Goal: Ask a question

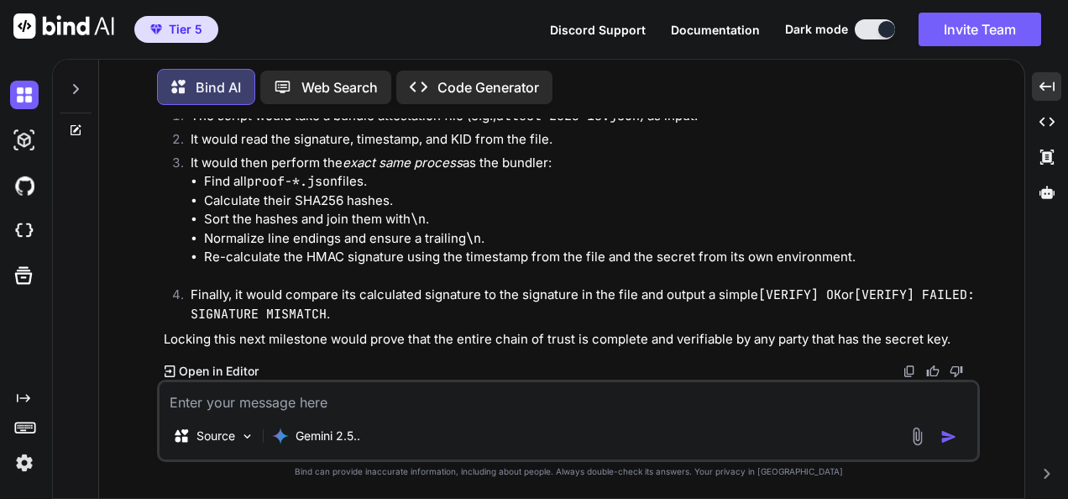
scroll to position [259869, 0]
drag, startPoint x: 412, startPoint y: 412, endPoint x: 416, endPoint y: 400, distance: 13.3
click at [412, 412] on div "Source Gemini 2.5.." at bounding box center [568, 421] width 823 height 82
click at [416, 400] on textarea at bounding box center [569, 397] width 818 height 30
click at [415, 388] on textarea at bounding box center [569, 397] width 818 height 30
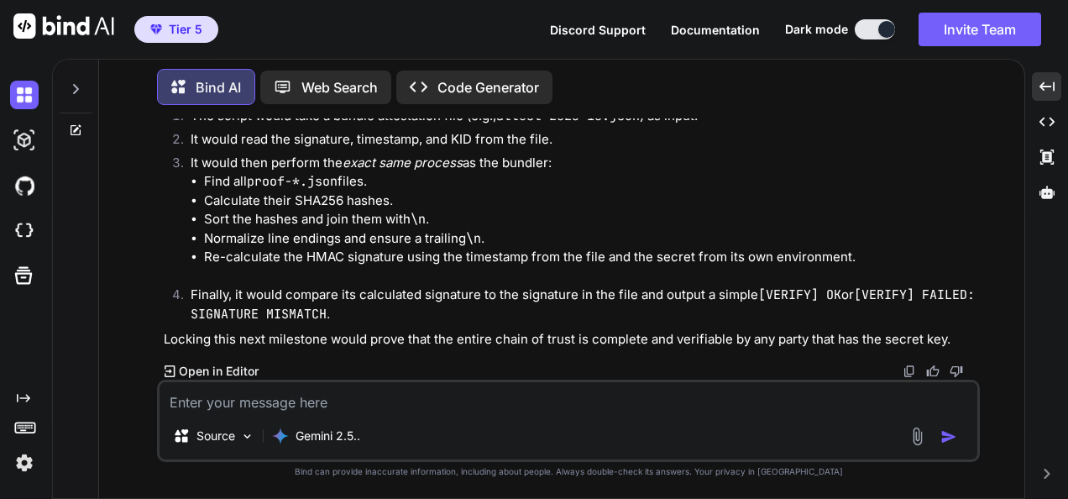
paste textarea "(lorem_ipsumd_sit_a1) CO A:\ELIT_SED\doeius-tem> Inc-Utlabor etdolorema | ? { $…"
type textarea "(lorem_ipsumd_sit_a1) CO A:\ELIT_SED\doeius-tem> Inc-Utlabor etdolorema | ? { $…"
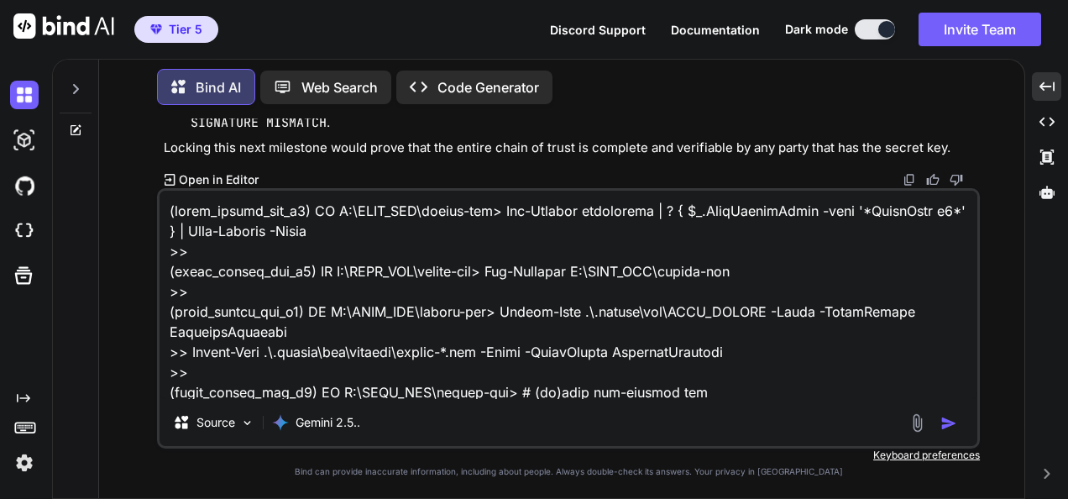
type textarea "x"
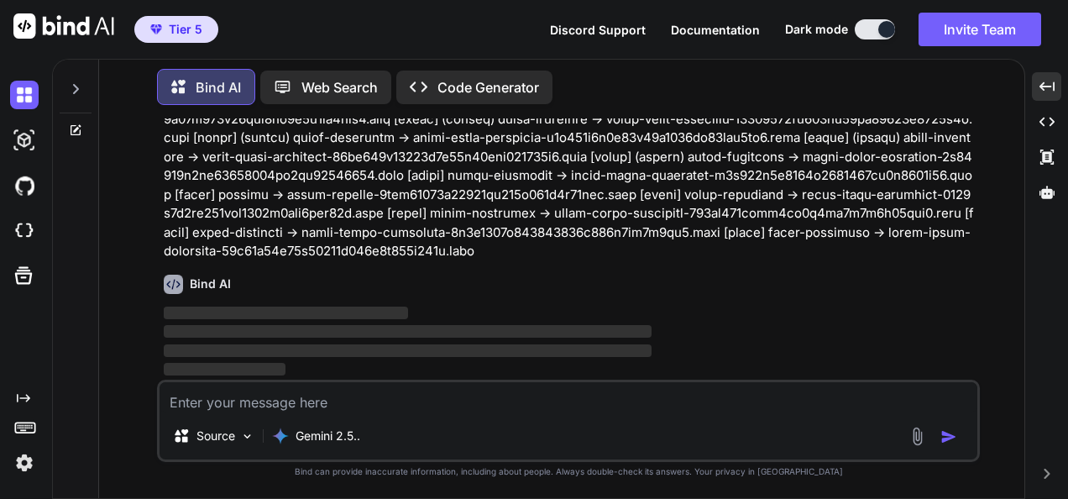
scroll to position [261039, 0]
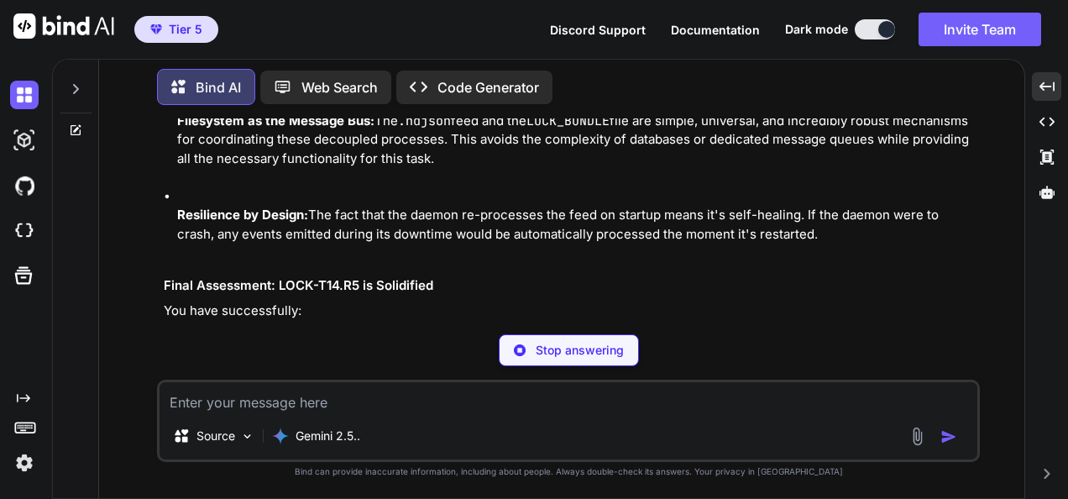
type textarea "x"
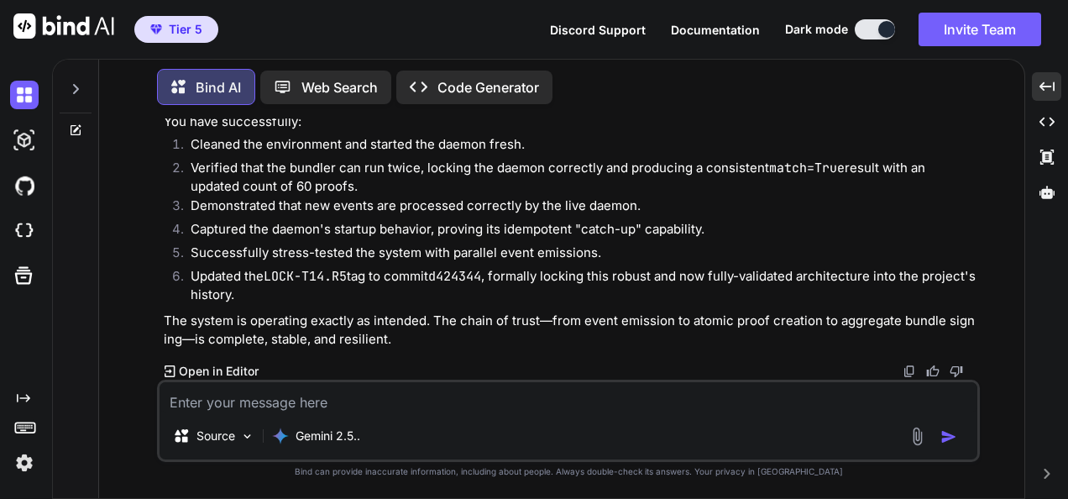
scroll to position [263558, 0]
drag, startPoint x: 444, startPoint y: 386, endPoint x: 431, endPoint y: 389, distance: 13.7
click at [444, 386] on textarea at bounding box center [569, 397] width 818 height 30
click at [416, 394] on textarea at bounding box center [569, 397] width 818 height 30
paste textarea "(fresh_qiskit_env_v2) PS C:\QGPT_API\codara-ide> Remove-Item .\.codara\pml\LOCK…"
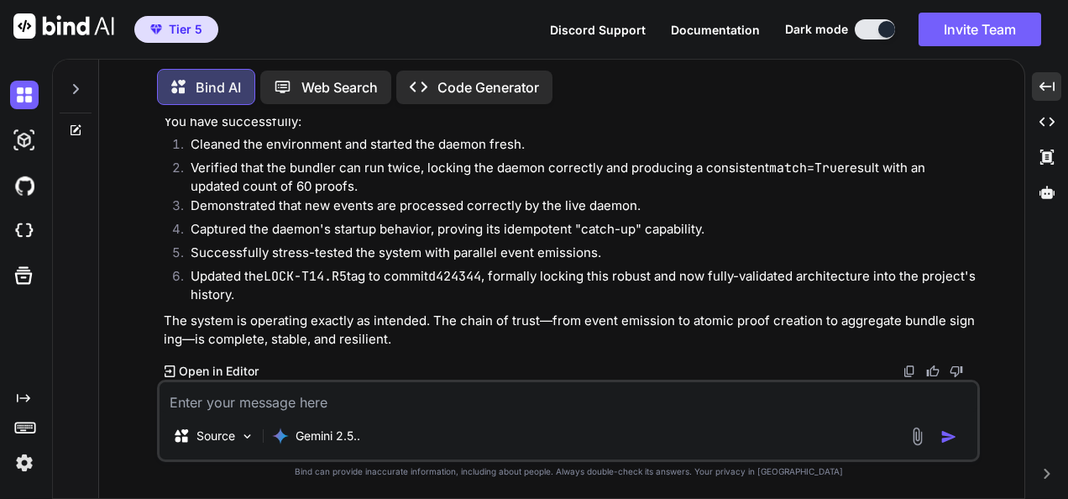
type textarea "(fresh_qiskit_env_v2) PS C:\QGPT_API\codara-ide> Remove-Item .\.codara\pml\LOCK…"
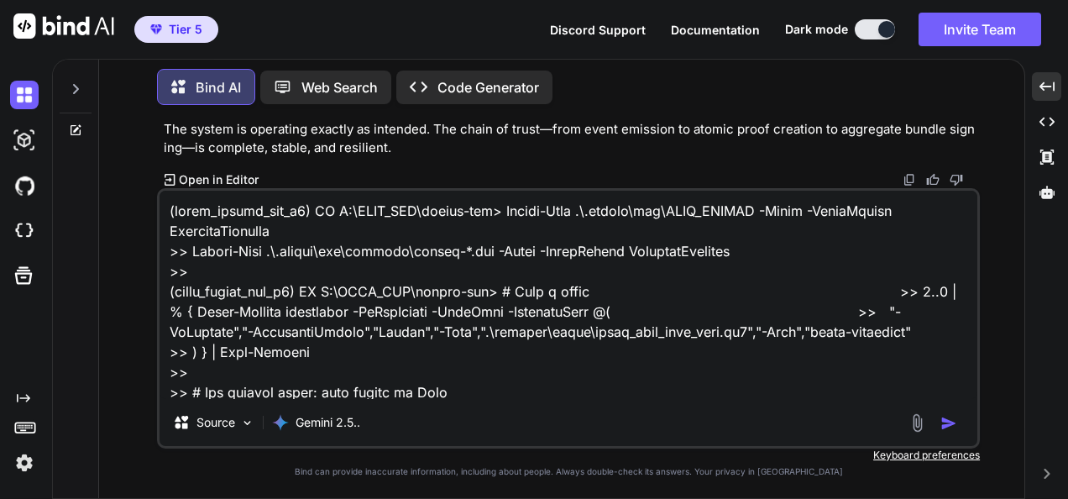
scroll to position [1492, 0]
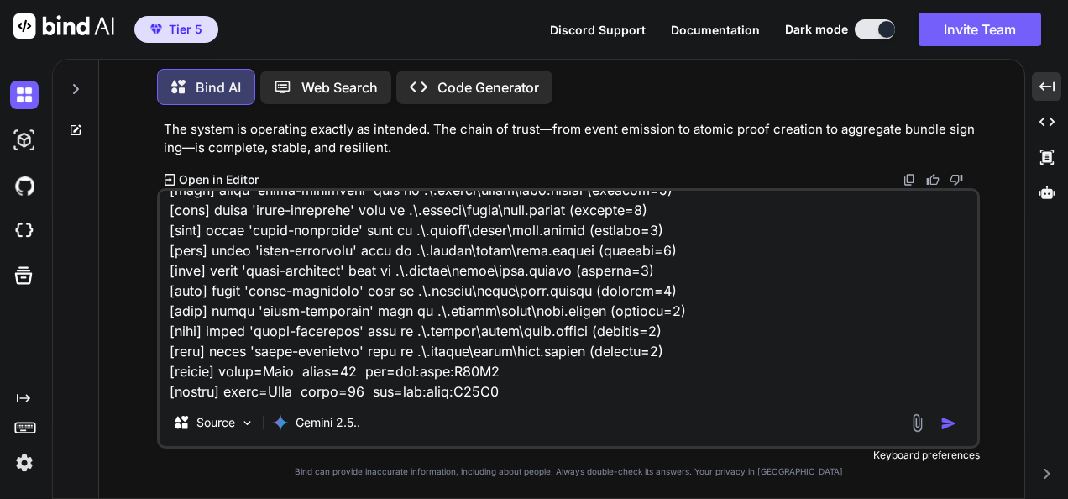
type textarea "x"
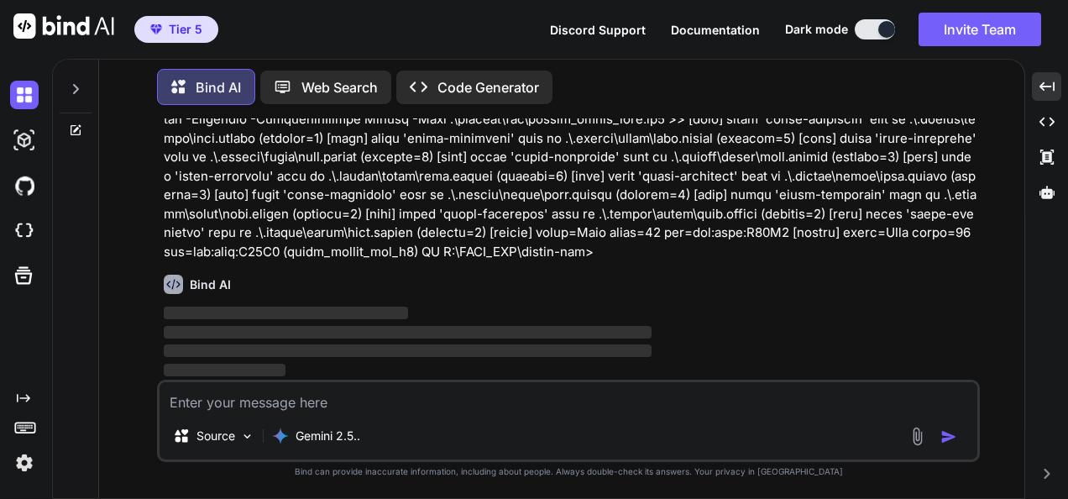
scroll to position [265552, 0]
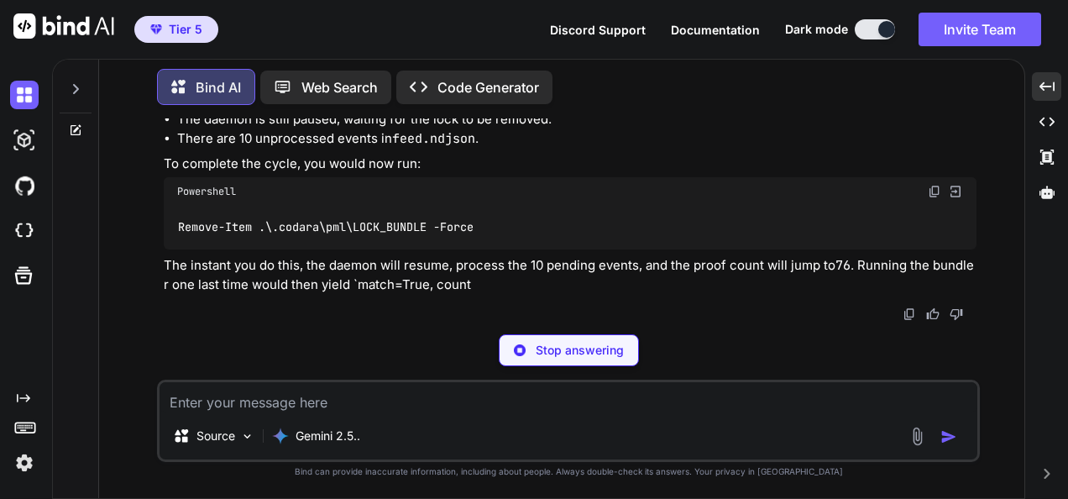
type textarea "x"
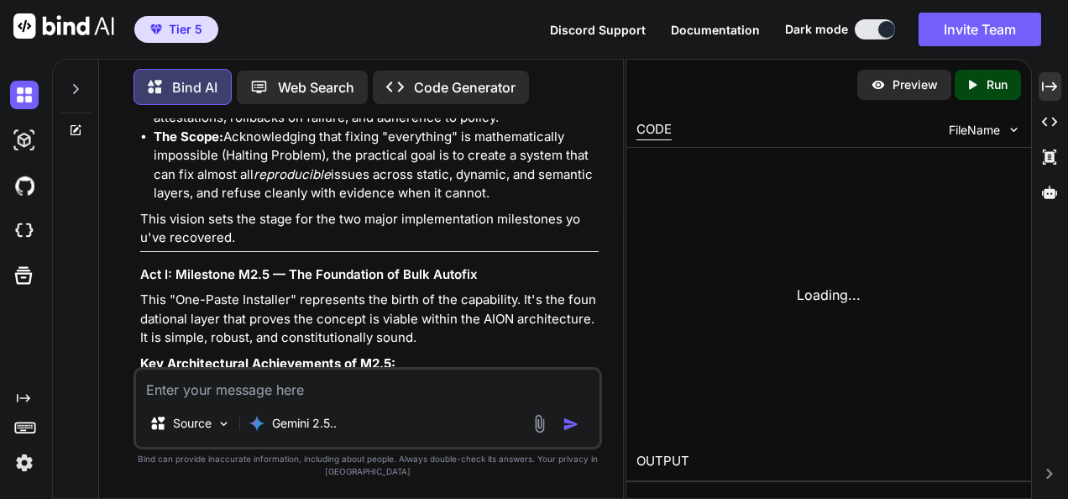
scroll to position [407795, 0]
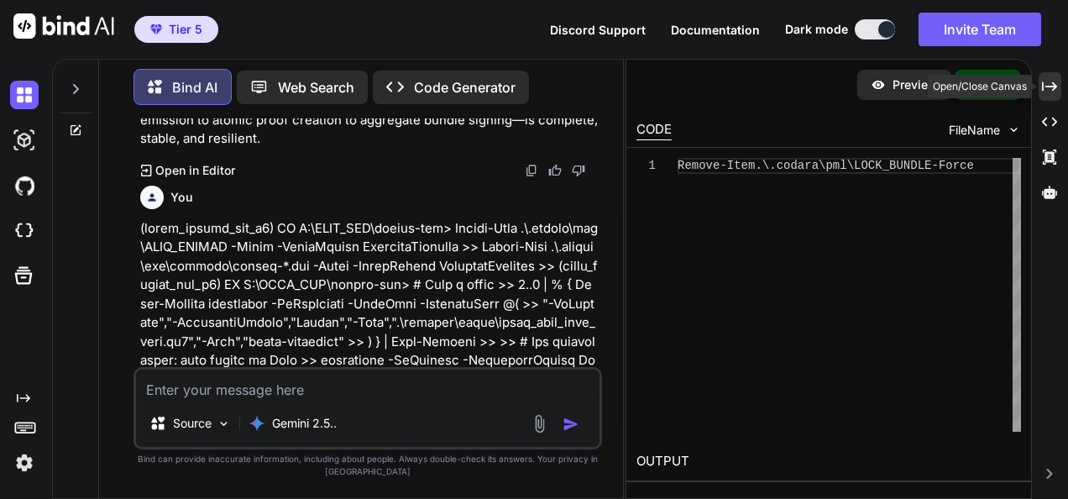
click at [1043, 82] on icon at bounding box center [1049, 85] width 15 height 9
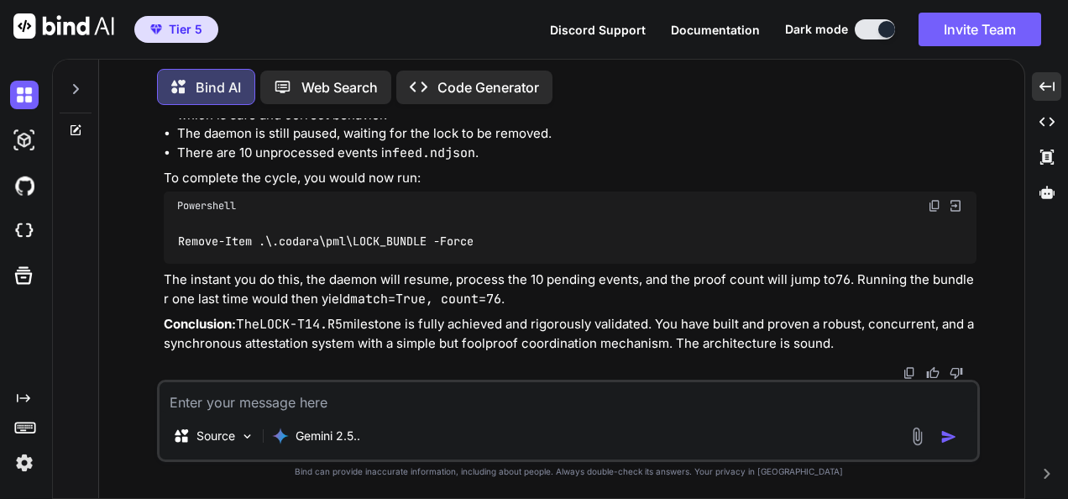
scroll to position [266722, 0]
click at [734, 401] on textarea at bounding box center [569, 397] width 818 height 30
paste textarea "(fresh_qiskit_env_v2) PS C:\QGPT_API\codara-ide> Remove-Item .\.codara\pml\LOCK…"
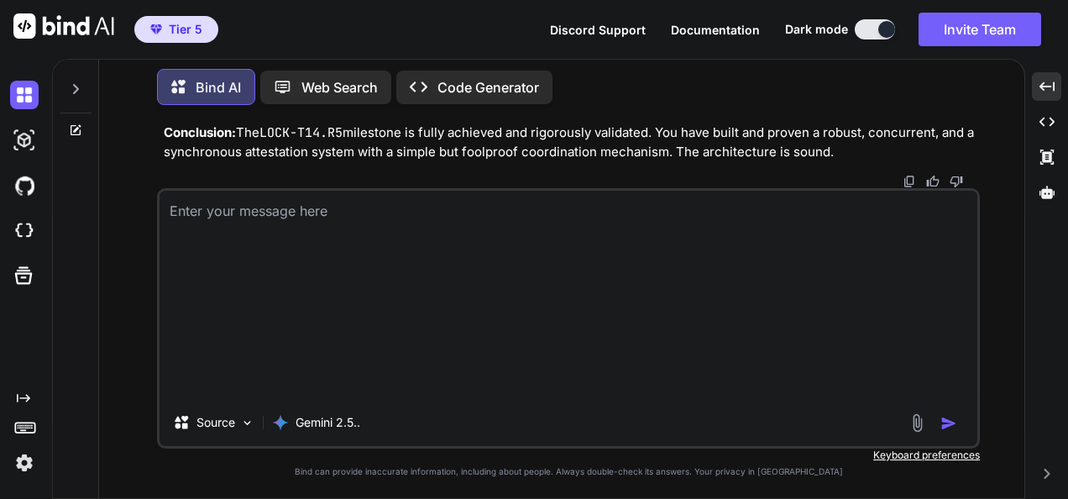
type textarea "(fresh_qiskit_env_v2) PS C:\QGPT_API\codara-ide> Remove-Item .\.codara\pml\LOCK…"
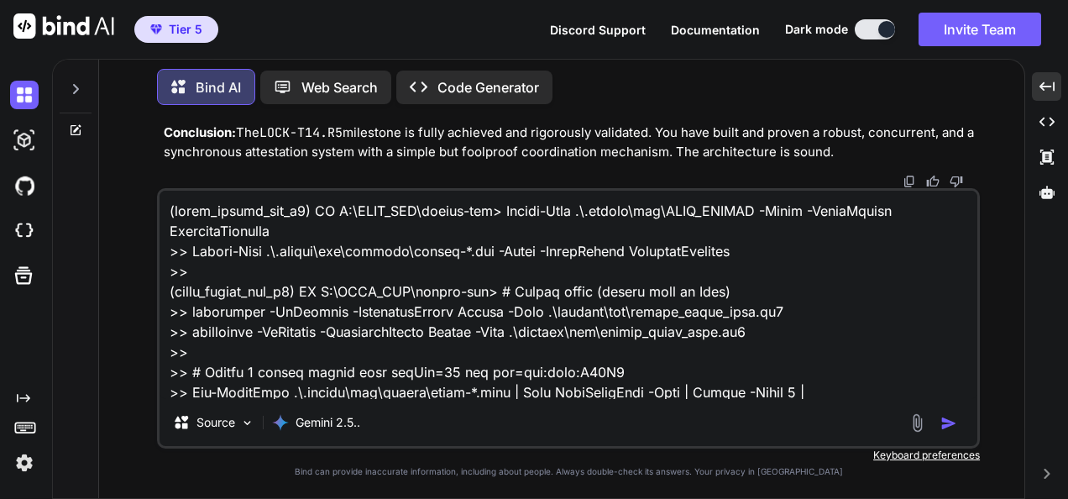
scroll to position [384, 0]
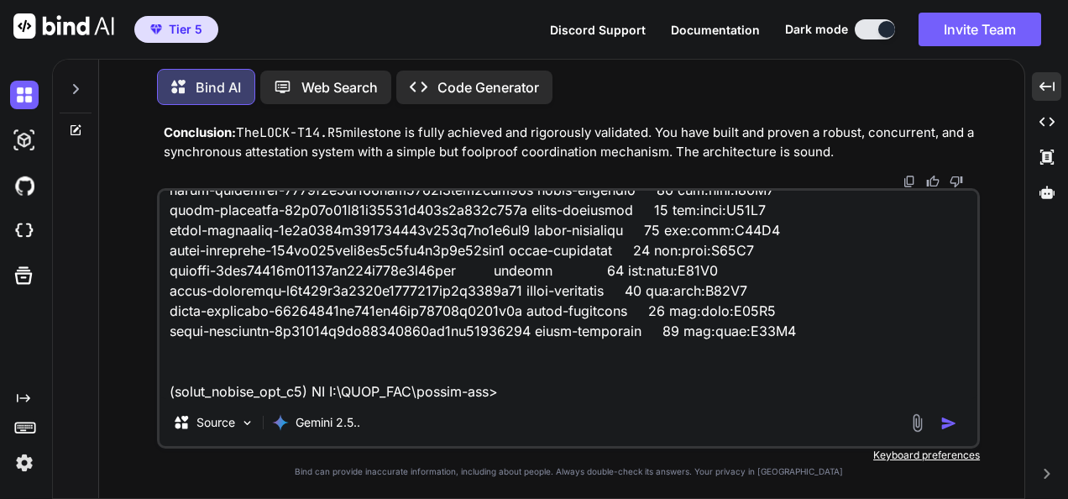
type textarea "x"
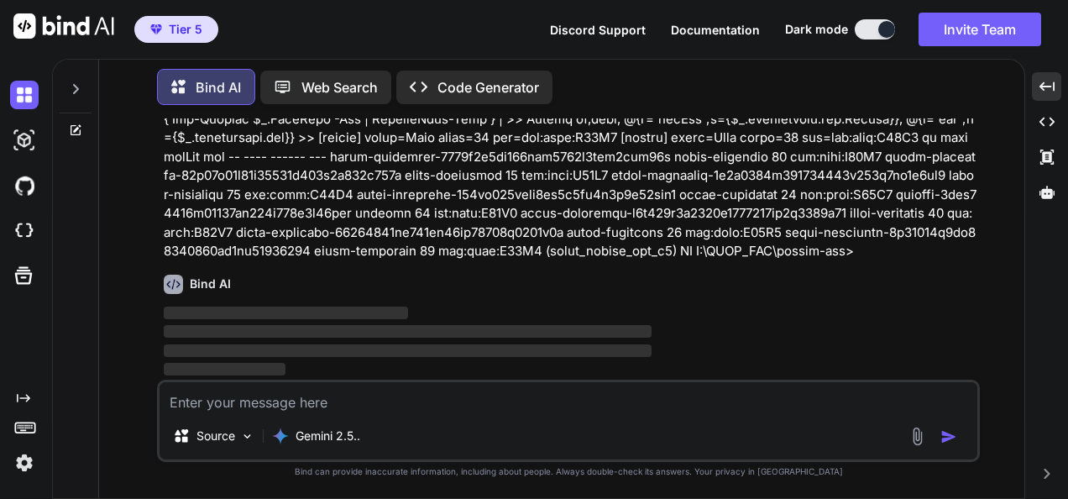
scroll to position [266984, 0]
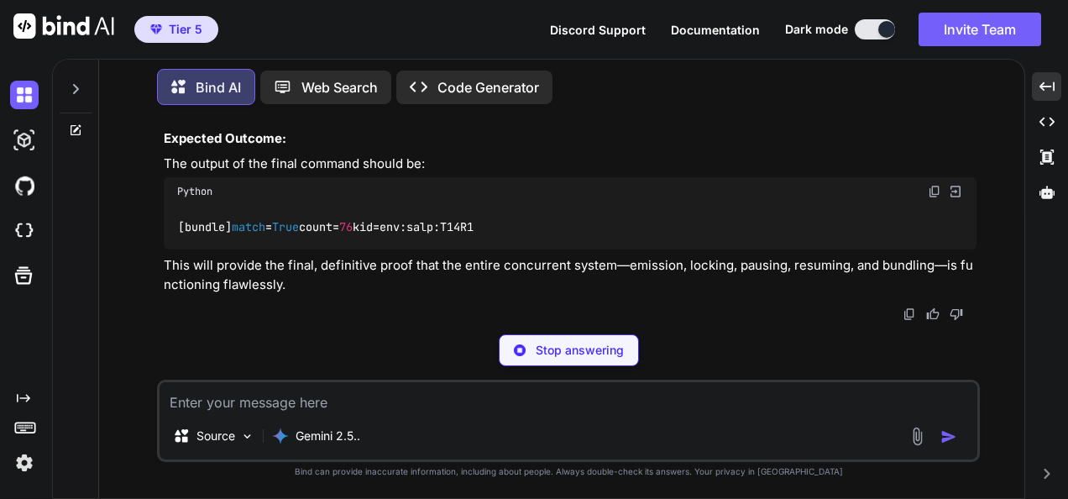
type textarea "x"
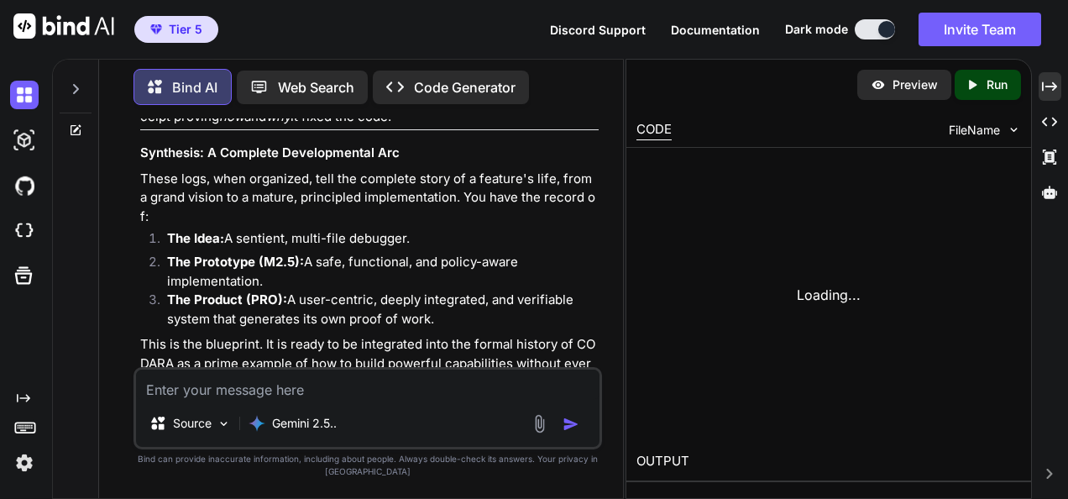
scroll to position [410169, 0]
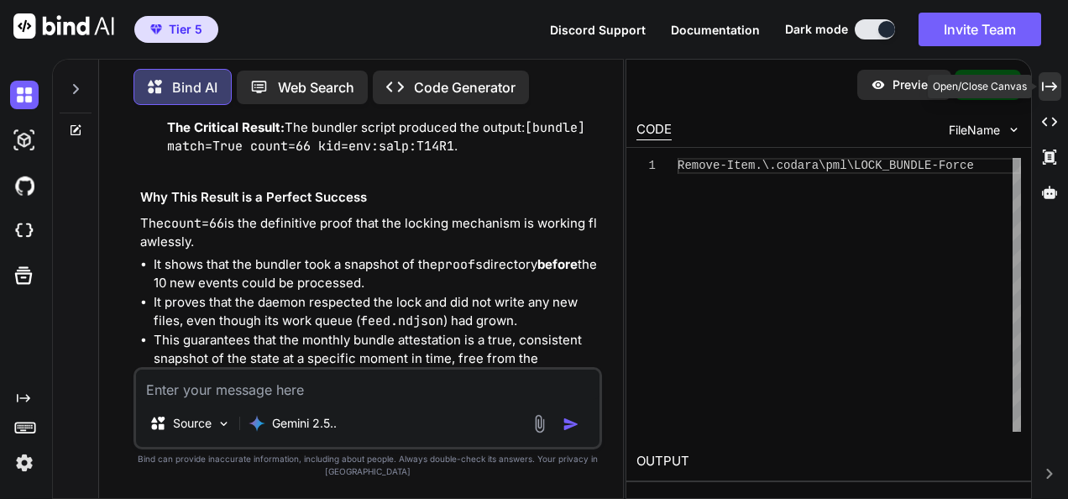
click at [1052, 87] on icon "Created with Pixso." at bounding box center [1049, 86] width 15 height 15
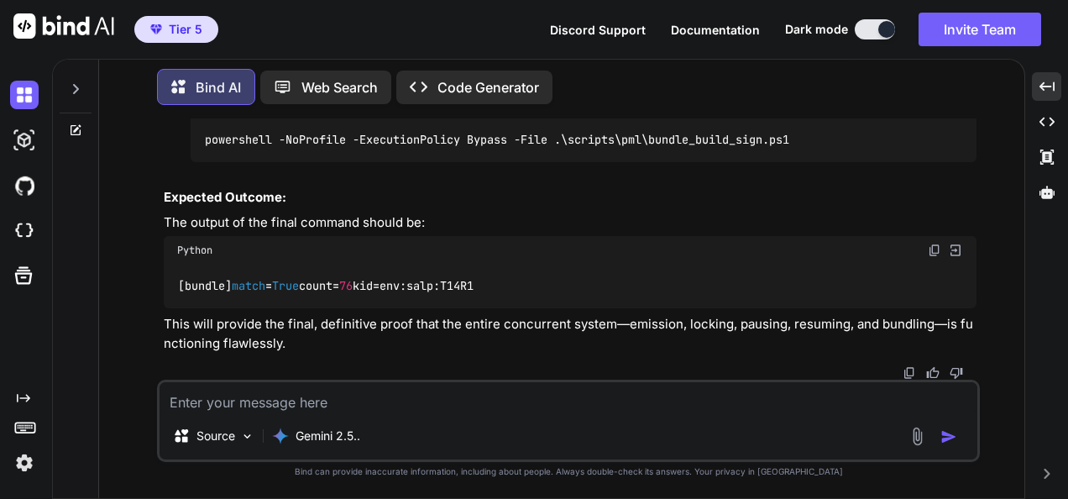
scroll to position [268241, 0]
click at [400, 397] on textarea at bounding box center [569, 397] width 818 height 30
